Goal: Check status: Check status

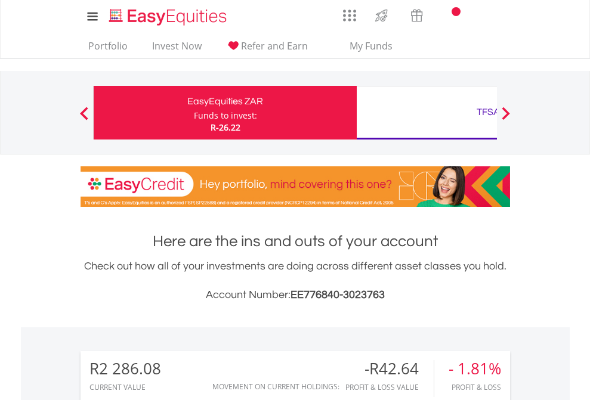
click at [194, 113] on div "Funds to invest:" at bounding box center [225, 116] width 63 height 12
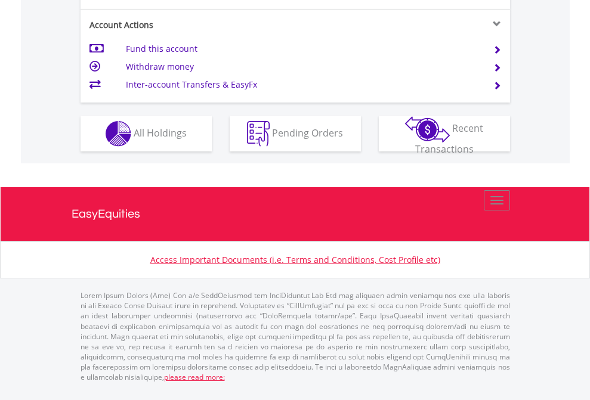
scroll to position [1120, 0]
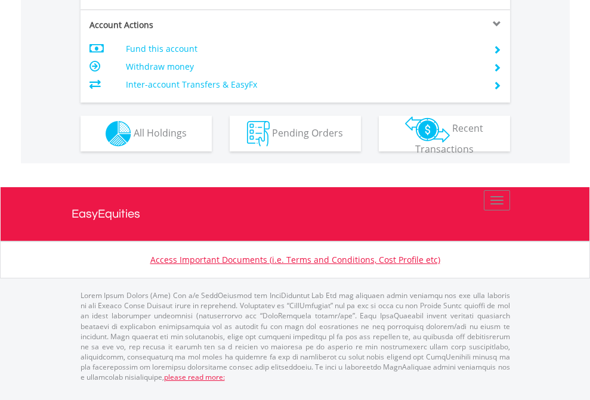
scroll to position [1120, 0]
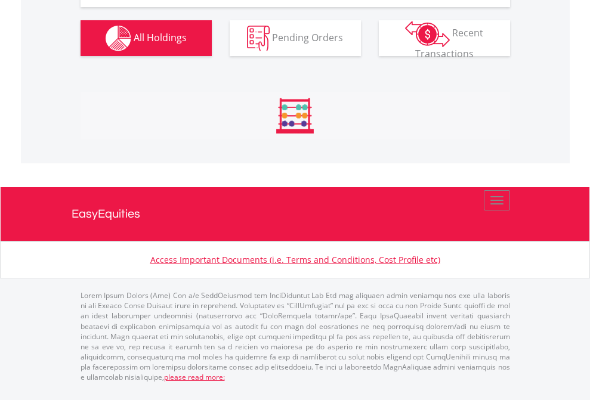
scroll to position [1351, 0]
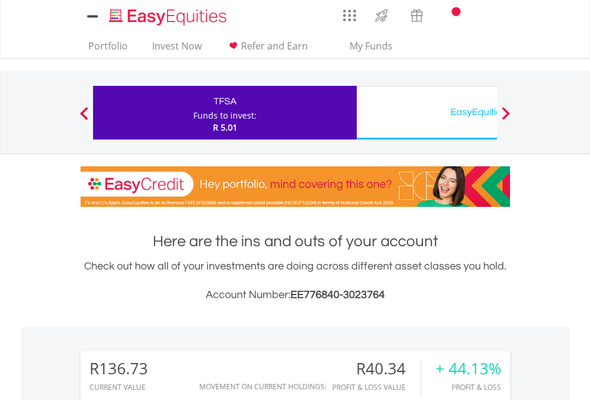
scroll to position [891, 0]
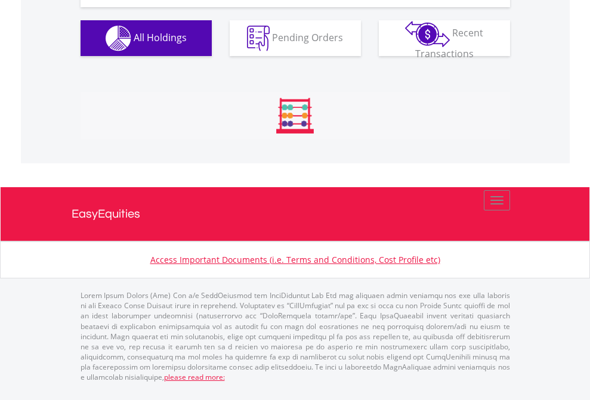
scroll to position [115, 187]
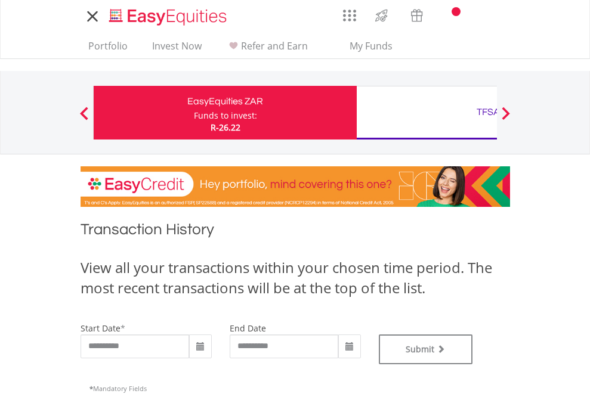
type input "**********"
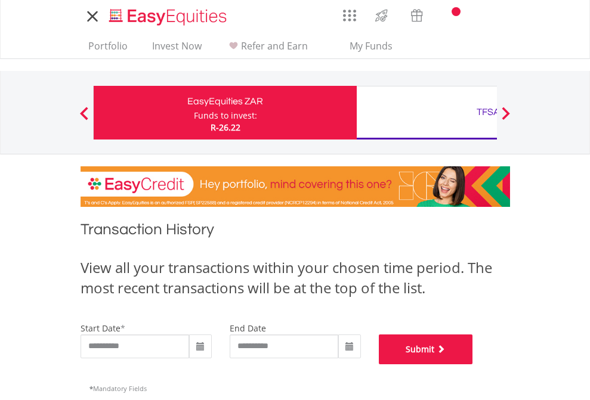
click at [473, 365] on button "Submit" at bounding box center [426, 350] width 94 height 30
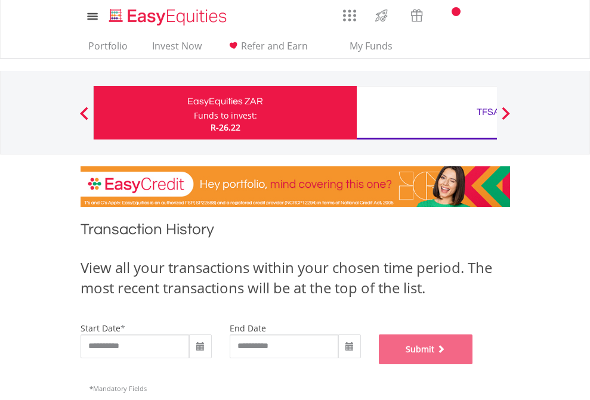
scroll to position [484, 0]
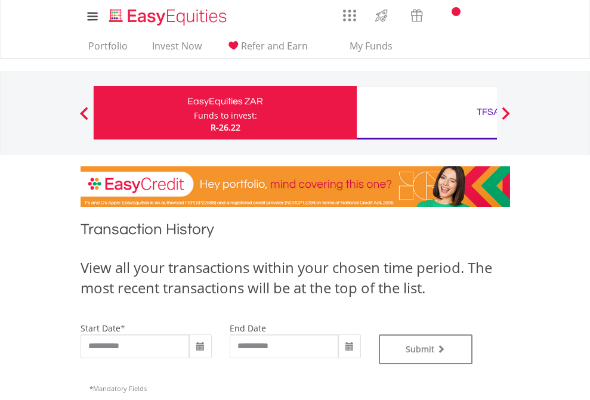
click at [427, 113] on div "TFSA" at bounding box center [488, 112] width 249 height 17
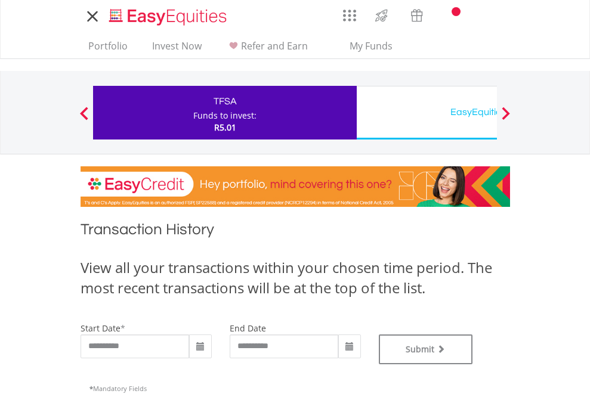
type input "**********"
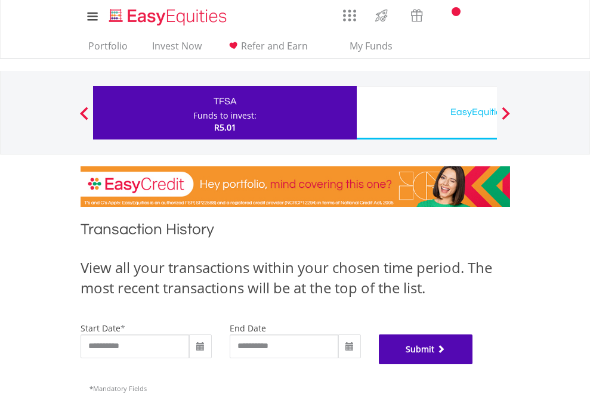
click at [473, 365] on button "Submit" at bounding box center [426, 350] width 94 height 30
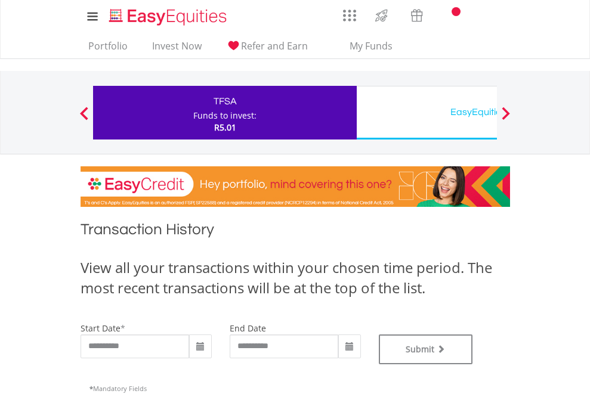
click at [427, 113] on div "EasyEquities USD" at bounding box center [488, 112] width 249 height 17
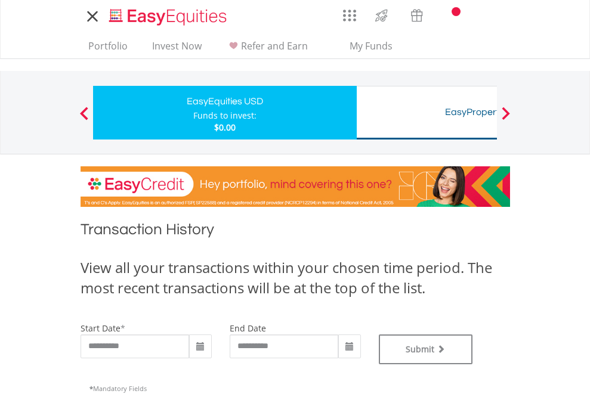
type input "**********"
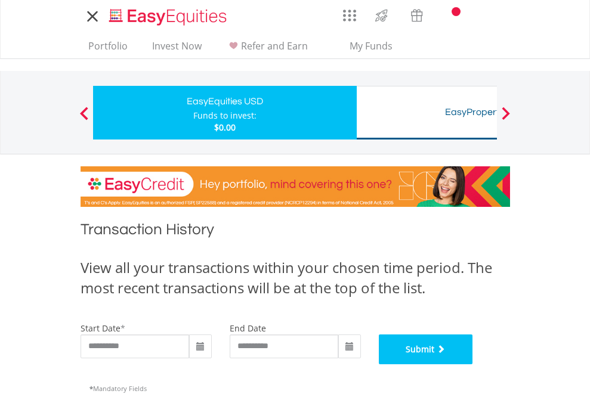
click at [473, 365] on button "Submit" at bounding box center [426, 350] width 94 height 30
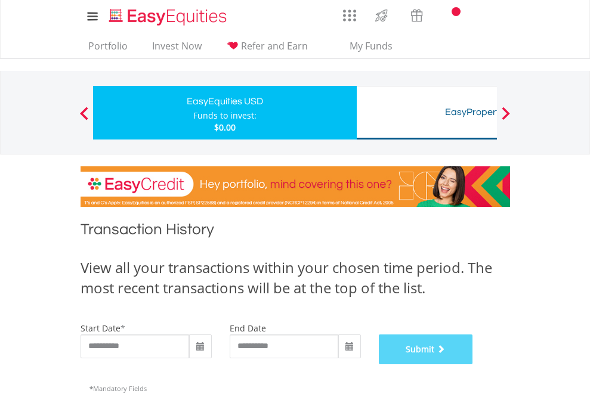
scroll to position [484, 0]
